Goal: Communication & Community: Answer question/provide support

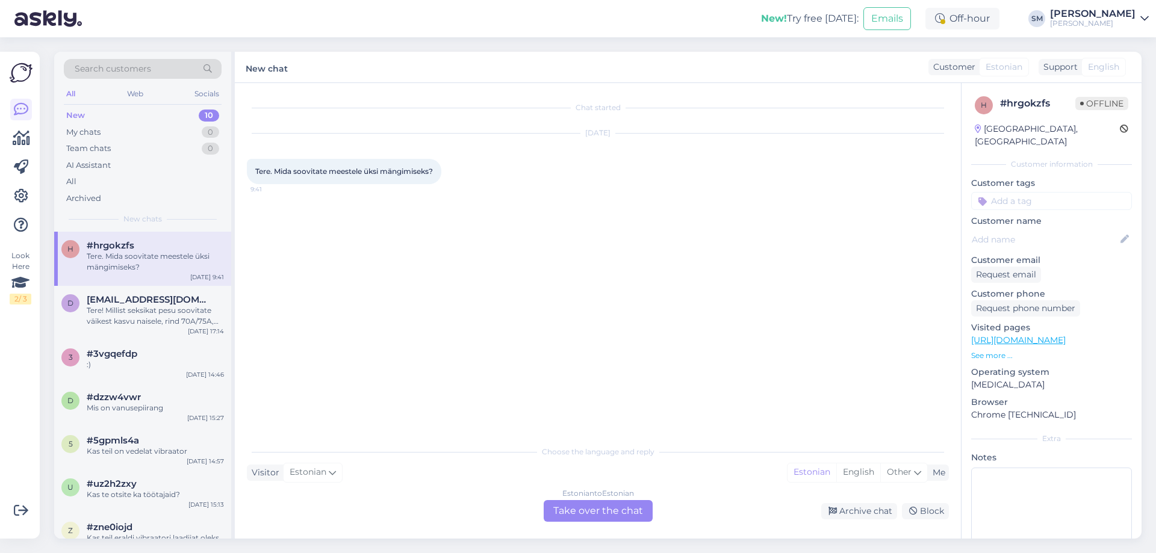
click at [600, 503] on div "Estonian to Estonian Take over the chat" at bounding box center [598, 511] width 109 height 22
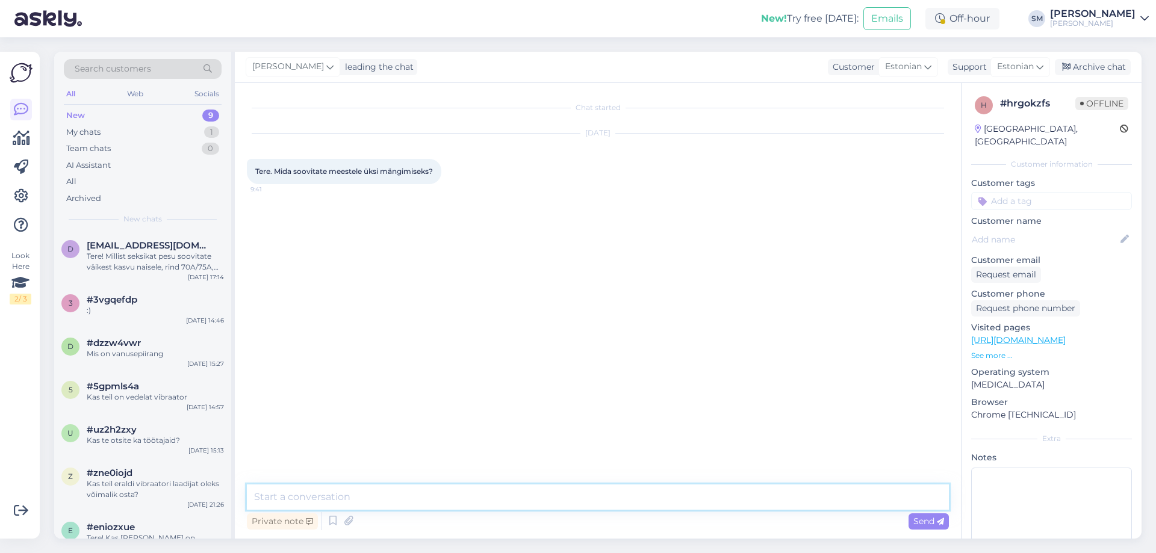
click at [340, 490] on textarea at bounding box center [598, 497] width 702 height 25
click at [328, 497] on textarea "Tere, meestele valik on päris suur." at bounding box center [598, 497] width 702 height 25
click at [505, 503] on textarea "Tere, meestele masturbaatorite valik on päris suur." at bounding box center [598, 497] width 702 height 25
paste textarea "[URL][DOMAIN_NAME][PERSON_NAME]"
drag, startPoint x: 756, startPoint y: 497, endPoint x: 497, endPoint y: 500, distance: 258.3
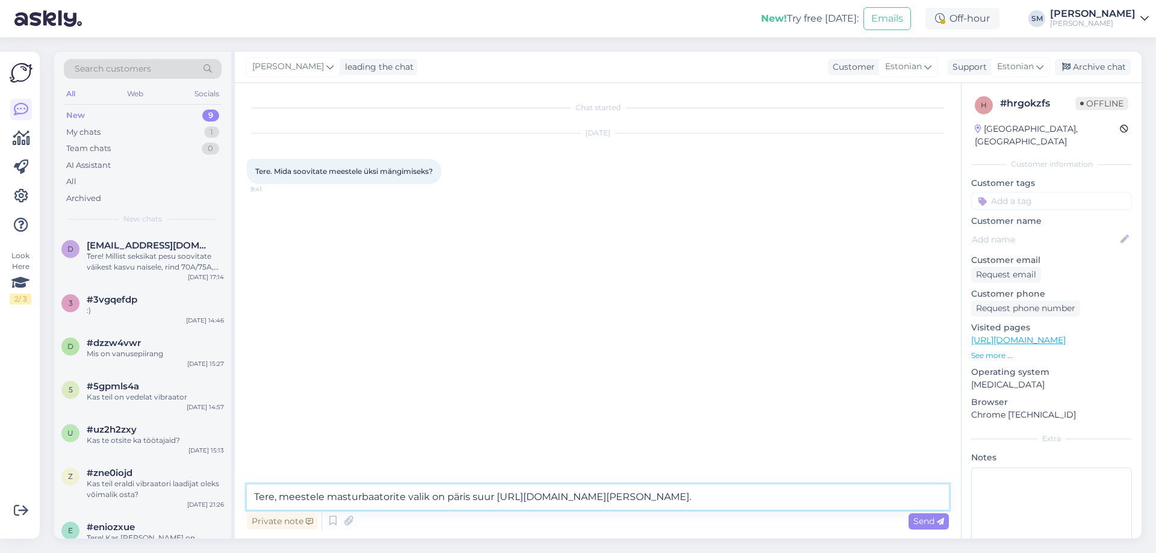
click at [497, 500] on textarea "Tere, meestele masturbaatorite valik on päris suur [URL][DOMAIN_NAME][PERSON_NA…" at bounding box center [598, 497] width 702 height 25
paste textarea "lelud/masturbaatorid/"
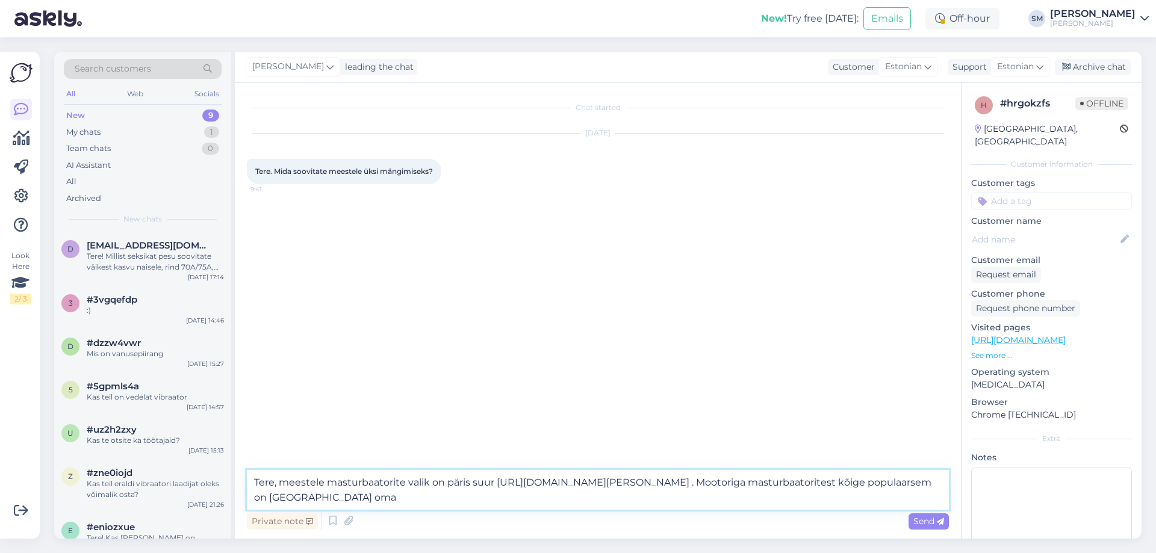
paste textarea "[URL][DOMAIN_NAME][PERSON_NAME][PERSON_NAME]"
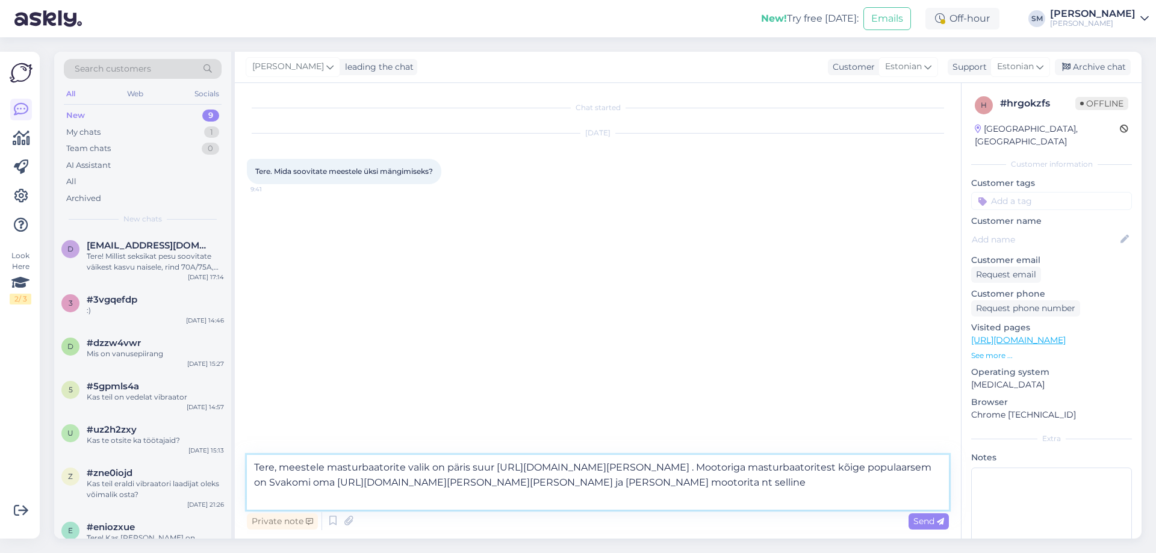
paste textarea "[URL][DOMAIN_NAME][PERSON_NAME]"
click at [518, 485] on textarea "Tere, meestele masturbaatorite valik on päris suur [URL][DOMAIN_NAME][PERSON_NA…" at bounding box center [598, 482] width 702 height 55
click at [855, 493] on textarea "Tere, meestele masturbaatorite valik on päris suur [URL][DOMAIN_NAME][PERSON_NA…" at bounding box center [598, 482] width 702 height 55
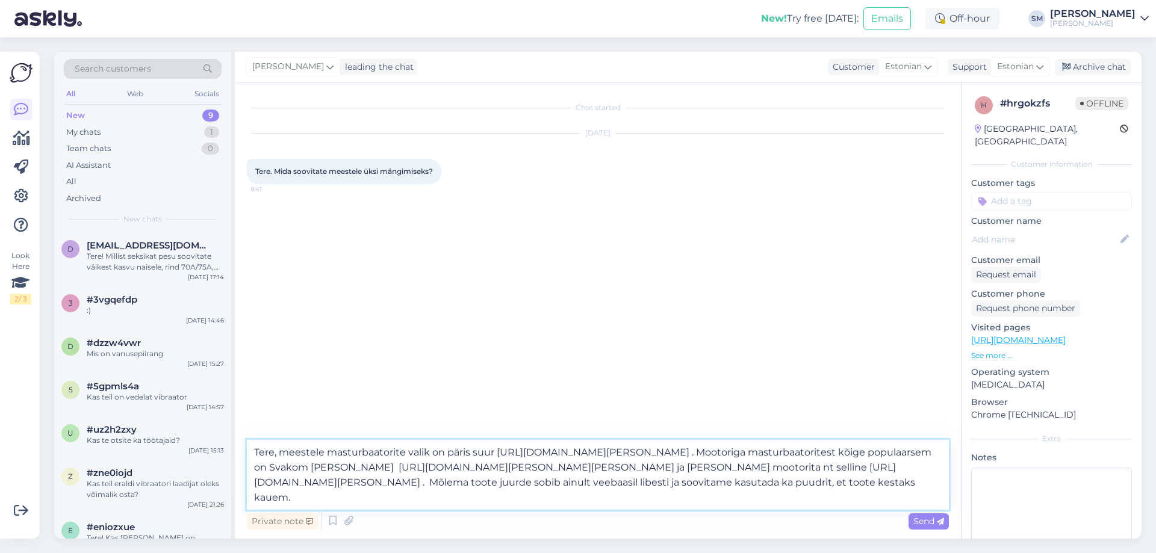
click at [551, 499] on textarea "Tere, meestele masturbaatorite valik on päris suur [URL][DOMAIN_NAME][PERSON_NA…" at bounding box center [598, 475] width 702 height 70
paste textarea "[URL][DOMAIN_NAME][PERSON_NAME]"
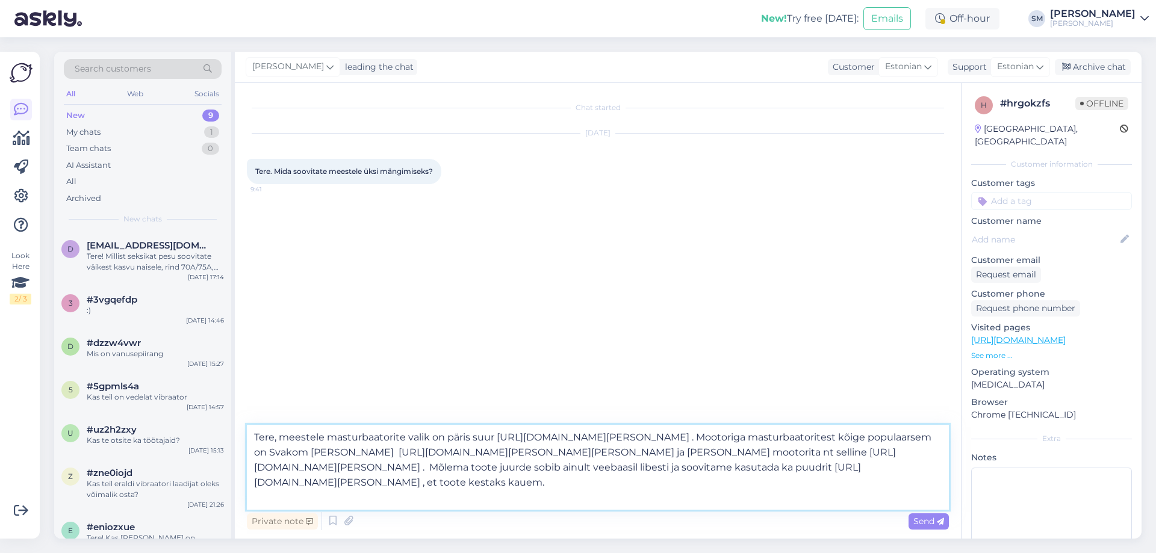
click at [426, 495] on textarea "Tere, meestele masturbaatorite valik on päris suur [URL][DOMAIN_NAME][PERSON_NA…" at bounding box center [598, 467] width 702 height 85
type textarea "Tere, meestele masturbaatorite valik on päris suur [URL][DOMAIN_NAME][PERSON_NA…"
click at [938, 526] on icon at bounding box center [940, 521] width 7 height 7
